Goal: Task Accomplishment & Management: Manage account settings

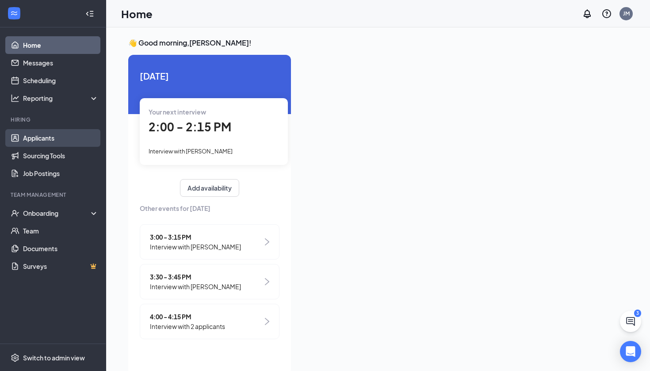
click at [48, 144] on link "Applicants" at bounding box center [61, 138] width 76 height 18
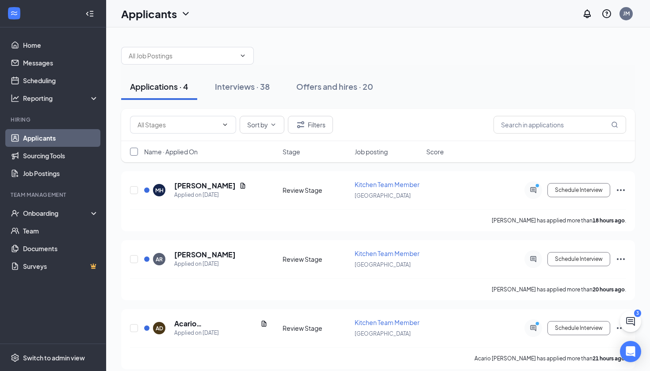
click at [134, 148] on input "checkbox" at bounding box center [134, 152] width 8 height 8
checkbox input "false"
checkbox input "true"
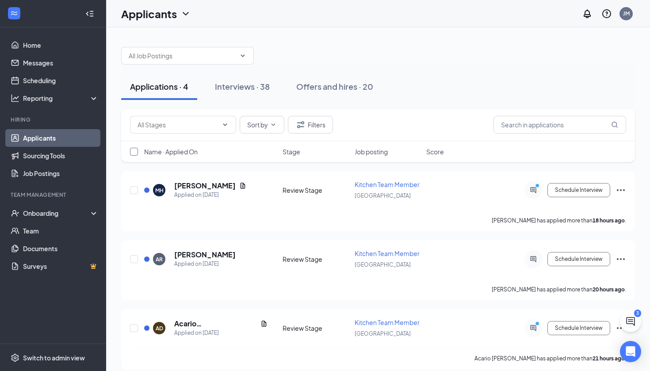
checkbox input "true"
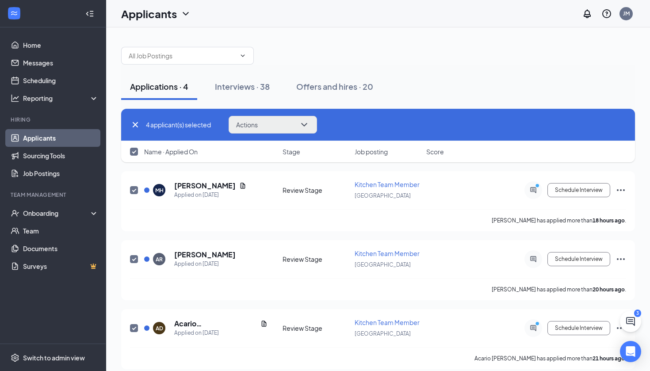
click at [275, 128] on button "Actions" at bounding box center [273, 125] width 88 height 18
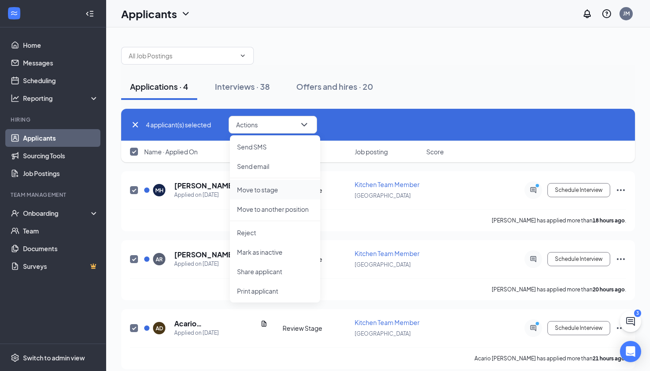
click at [266, 193] on p "Move to stage" at bounding box center [275, 189] width 76 height 9
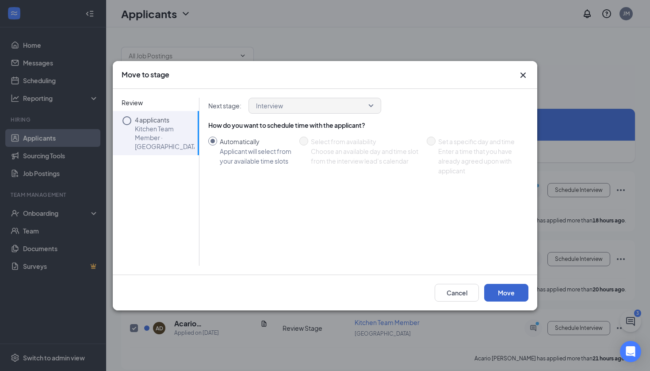
click at [320, 290] on button "Move" at bounding box center [506, 293] width 44 height 18
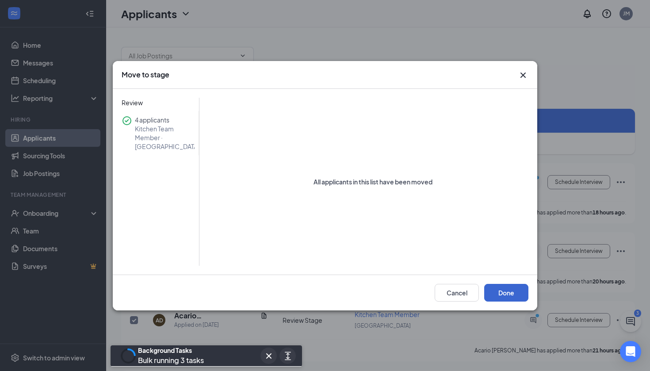
click at [320, 291] on button "Done" at bounding box center [506, 293] width 44 height 18
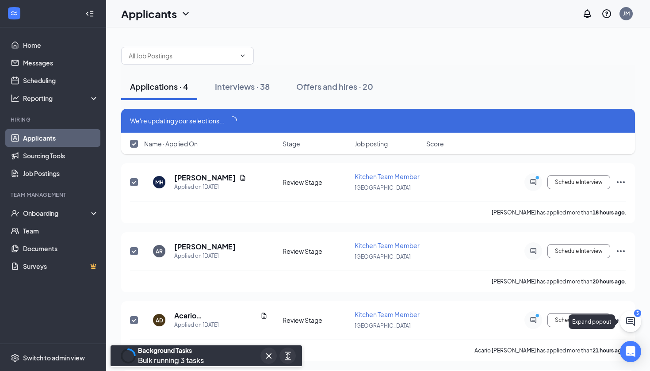
click at [320, 317] on icon "ChatActive" at bounding box center [630, 321] width 9 height 9
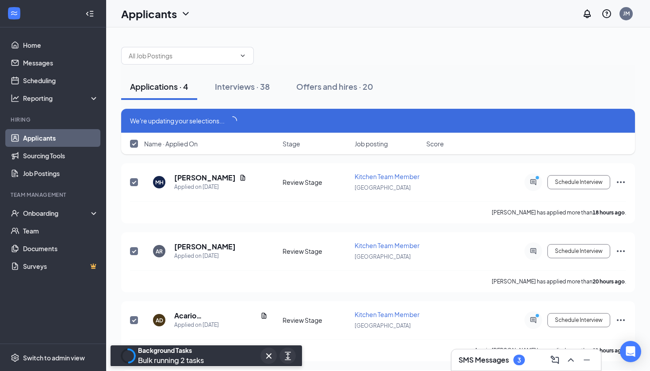
click at [320, 331] on h3 "SMS Messages" at bounding box center [483, 360] width 50 height 10
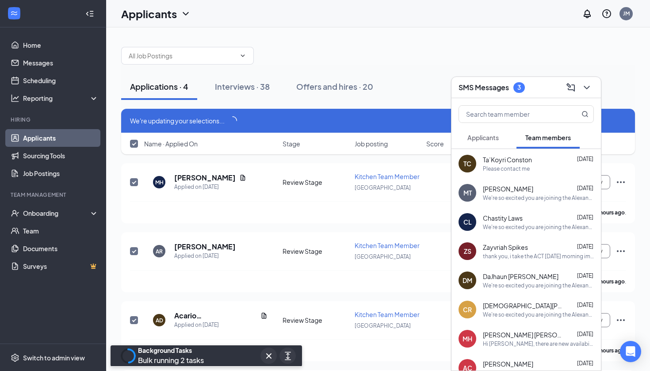
click at [320, 139] on span "Applicants" at bounding box center [482, 138] width 31 height 8
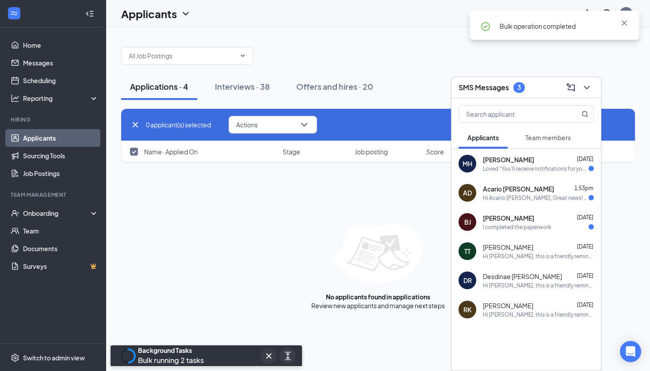
checkbox input "false"
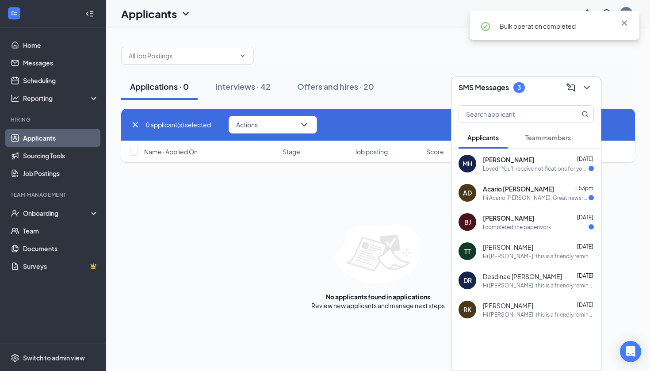
click at [320, 166] on div "Loved “You'll receive notifications for your application for Kitchen Team Membe…" at bounding box center [536, 169] width 106 height 8
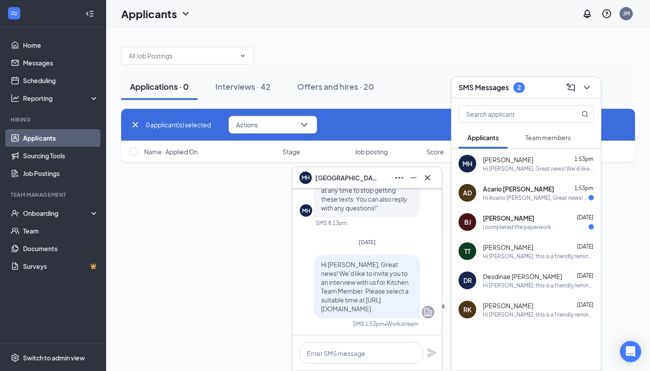
click at [320, 194] on div "Hi Acario [PERSON_NAME], Great news! We'd like to invite you to an interview wi…" at bounding box center [536, 198] width 106 height 8
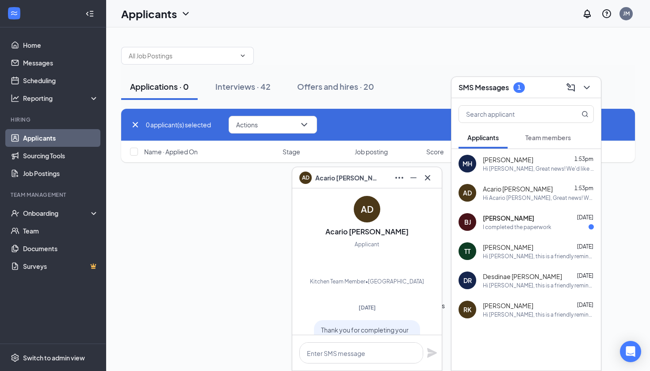
scroll to position [-263, 0]
click at [320, 222] on div "[PERSON_NAME] [DATE] I completed the paperwork" at bounding box center [538, 222] width 111 height 17
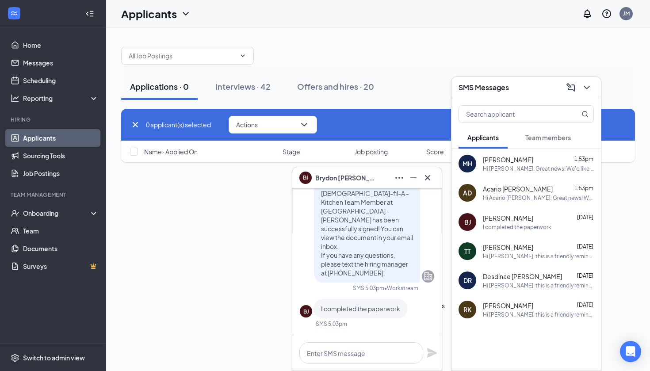
scroll to position [0, 0]
click at [320, 331] on textarea at bounding box center [361, 352] width 124 height 21
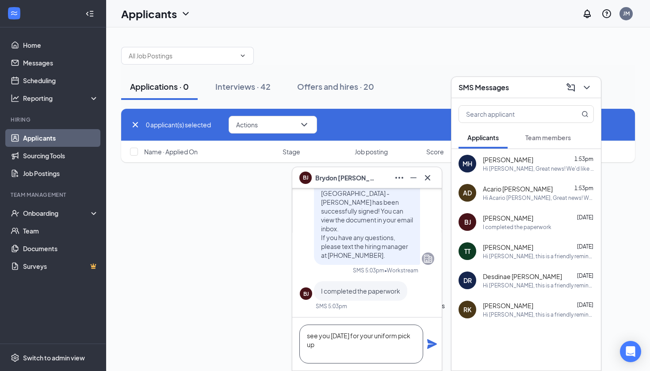
type textarea "see you [DATE] for your uniform pick up"
click at [320, 331] on icon "Plane" at bounding box center [432, 344] width 11 height 11
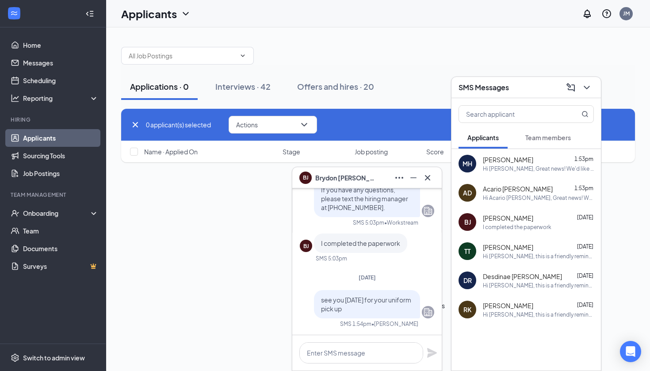
scroll to position [0, 0]
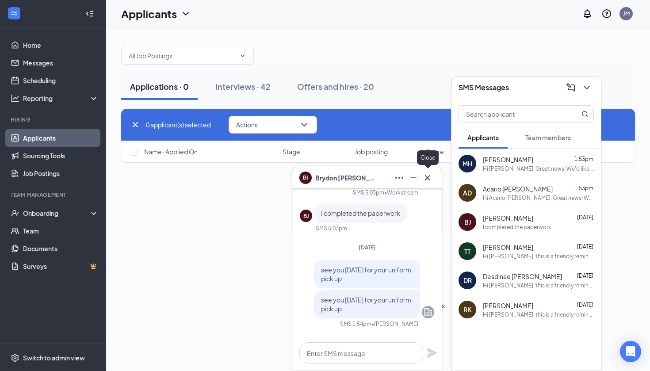
click at [320, 175] on icon "Cross" at bounding box center [427, 177] width 5 height 5
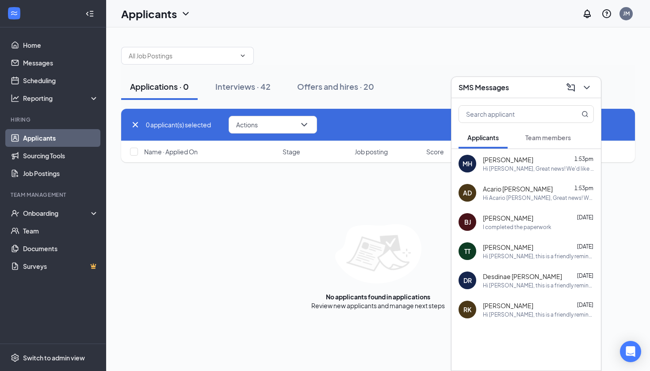
click at [320, 137] on button "Team members" at bounding box center [547, 137] width 63 height 22
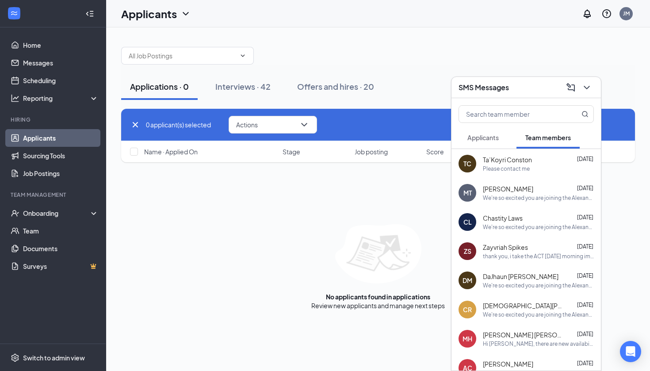
click at [320, 170] on div "Please contact me" at bounding box center [506, 169] width 47 height 8
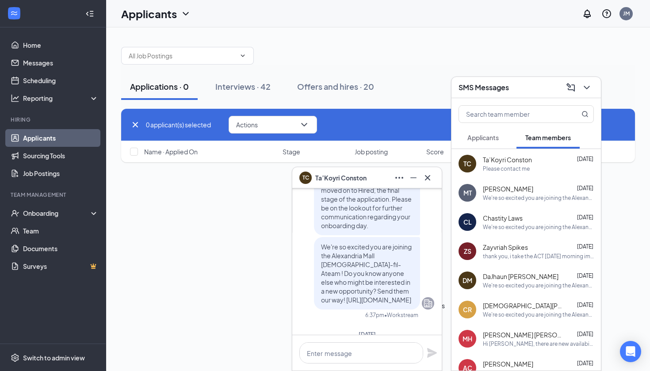
scroll to position [-203, 0]
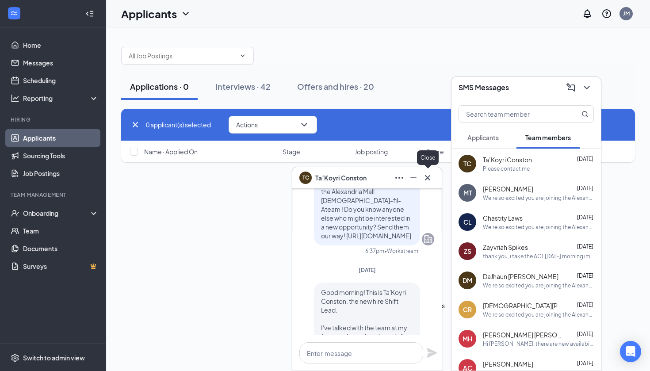
click at [320, 176] on icon "Cross" at bounding box center [427, 177] width 11 height 11
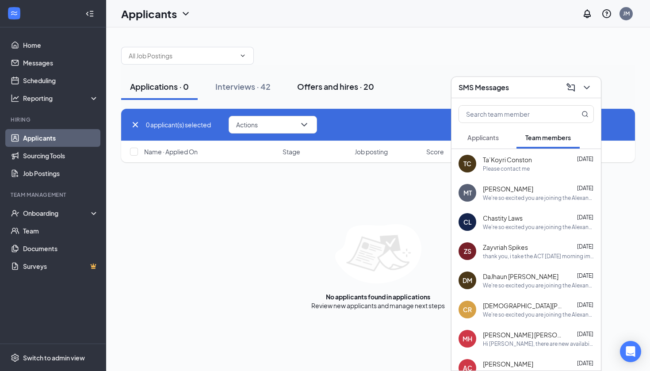
click at [320, 74] on button "Offers and hires · 20" at bounding box center [335, 86] width 95 height 27
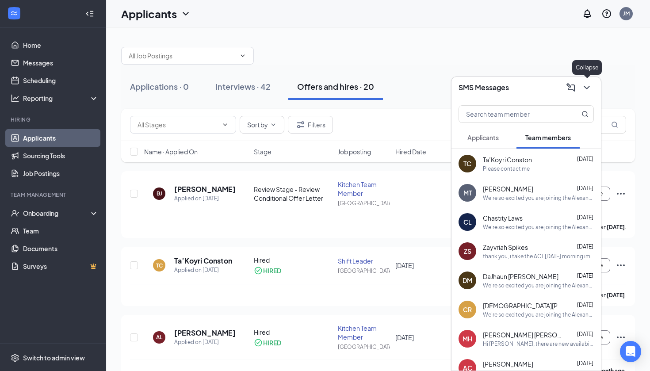
click at [320, 89] on icon "ChevronDown" at bounding box center [586, 87] width 11 height 11
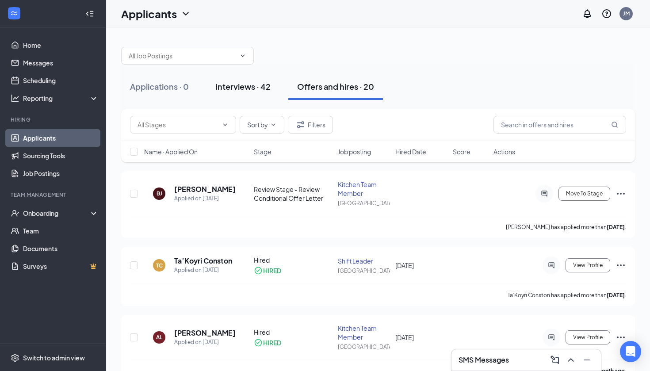
click at [252, 81] on div "Interviews · 42" at bounding box center [242, 86] width 55 height 11
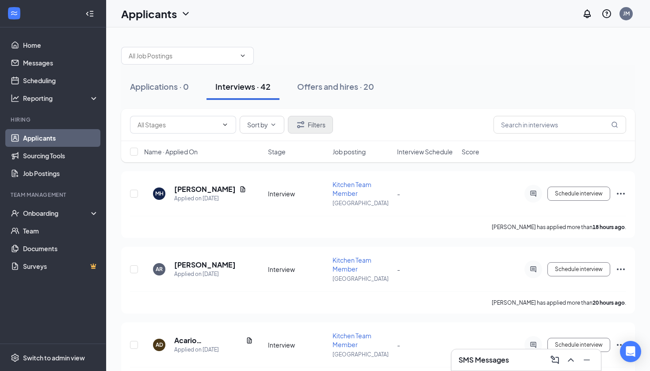
click at [315, 126] on button "Filters" at bounding box center [310, 125] width 45 height 18
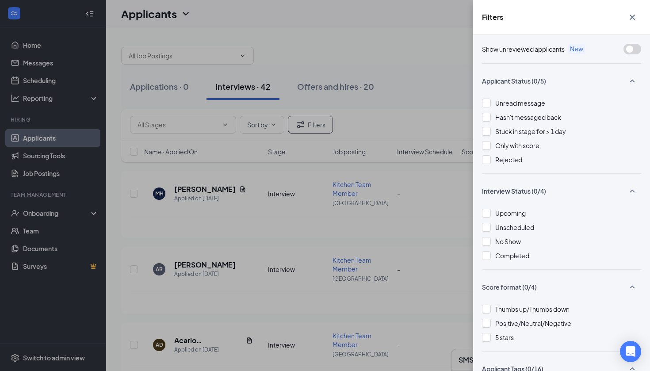
click at [320, 110] on div "Filters Show unreviewed applicants New Applicant Status (0/5) Unread message Ha…" at bounding box center [325, 185] width 650 height 371
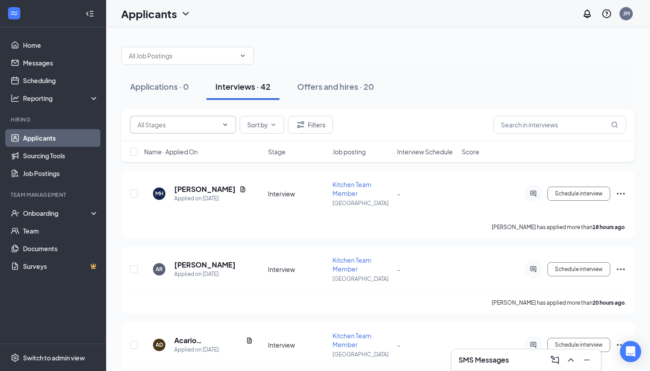
click at [210, 129] on input "text" at bounding box center [177, 125] width 80 height 10
click at [307, 125] on button "Filters" at bounding box center [310, 125] width 45 height 18
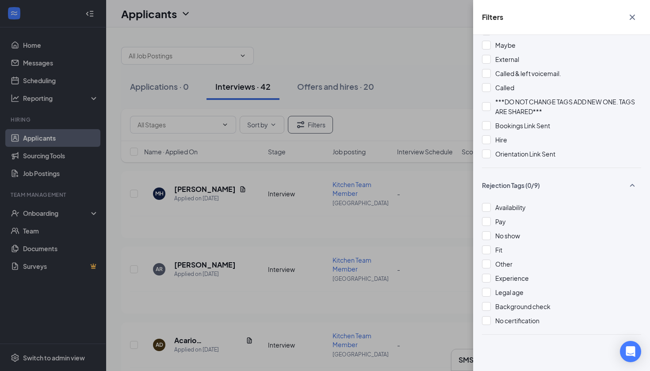
scroll to position [459, 0]
click at [320, 108] on div "Filters Show unreviewed applicants New Applicant Status (0/5) Unread message Ha…" at bounding box center [325, 185] width 650 height 371
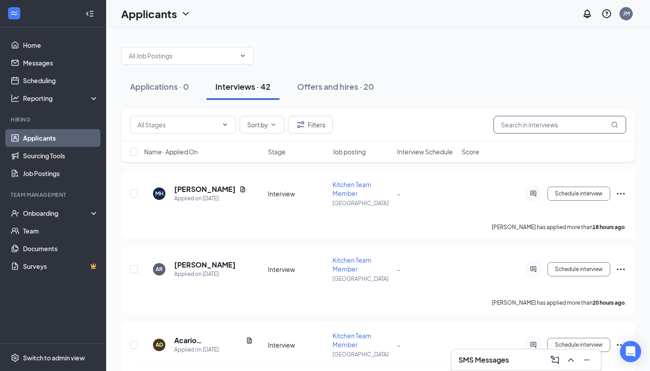
click at [320, 128] on input "text" at bounding box center [559, 125] width 133 height 18
click at [320, 91] on div "Applications · 0 Interviews · 42 Offers and hires · 20" at bounding box center [378, 86] width 514 height 27
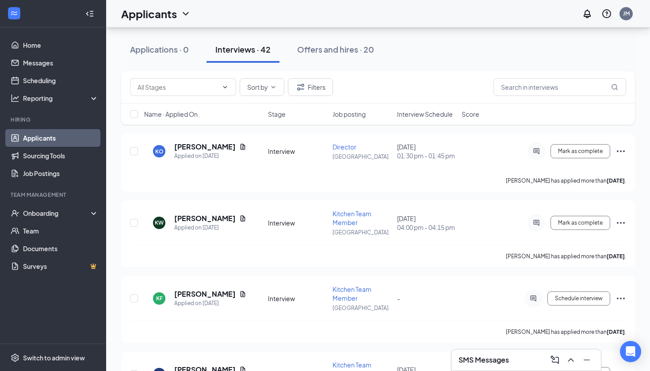
scroll to position [470, 0]
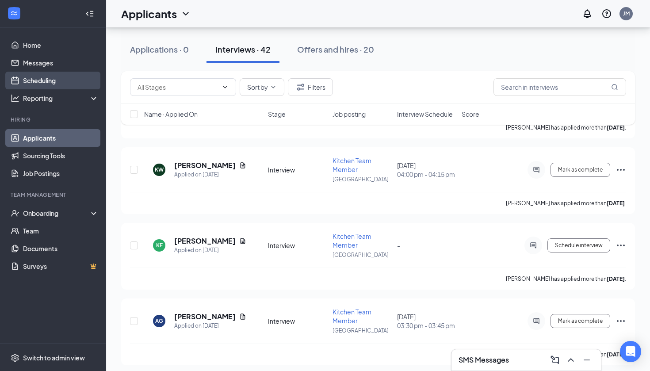
click at [41, 83] on link "Scheduling" at bounding box center [61, 81] width 76 height 18
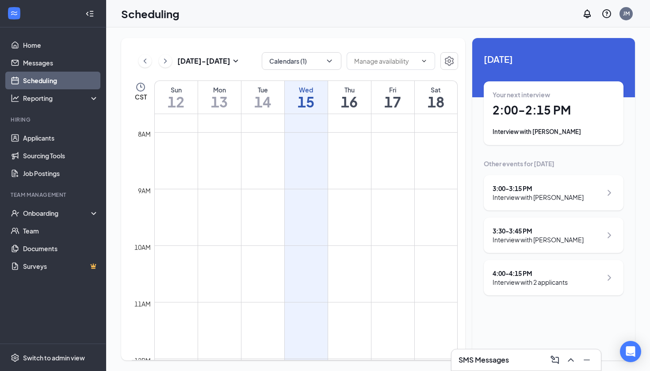
click at [320, 95] on h1 "16" at bounding box center [349, 101] width 43 height 15
click at [320, 100] on h1 "17" at bounding box center [392, 101] width 43 height 15
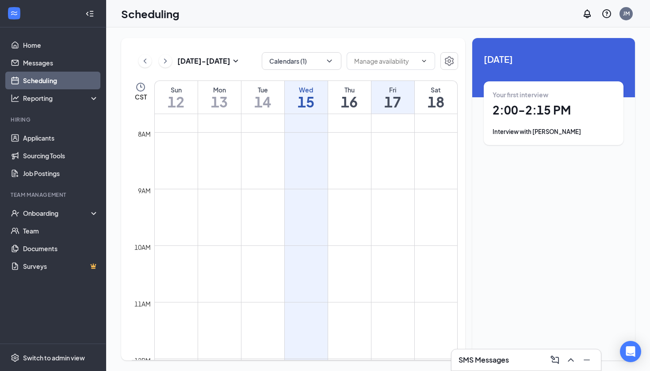
click at [320, 96] on h1 "18" at bounding box center [436, 101] width 43 height 15
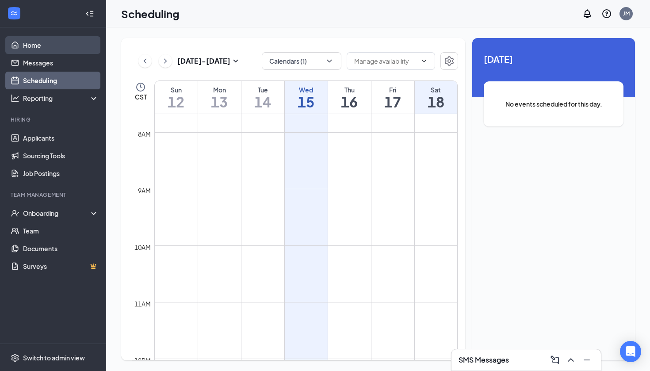
click at [23, 46] on link "Home" at bounding box center [61, 45] width 76 height 18
